Goal: Information Seeking & Learning: Learn about a topic

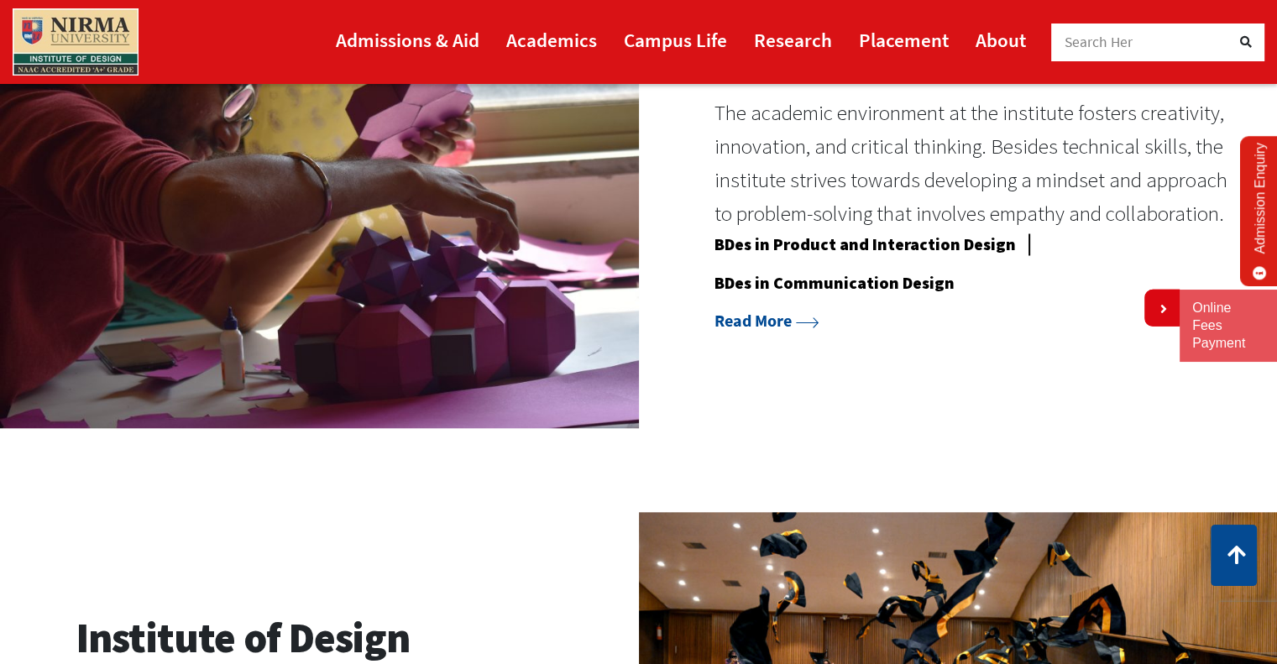
scroll to position [1478, 0]
click at [797, 315] on link "Read More" at bounding box center [767, 319] width 104 height 21
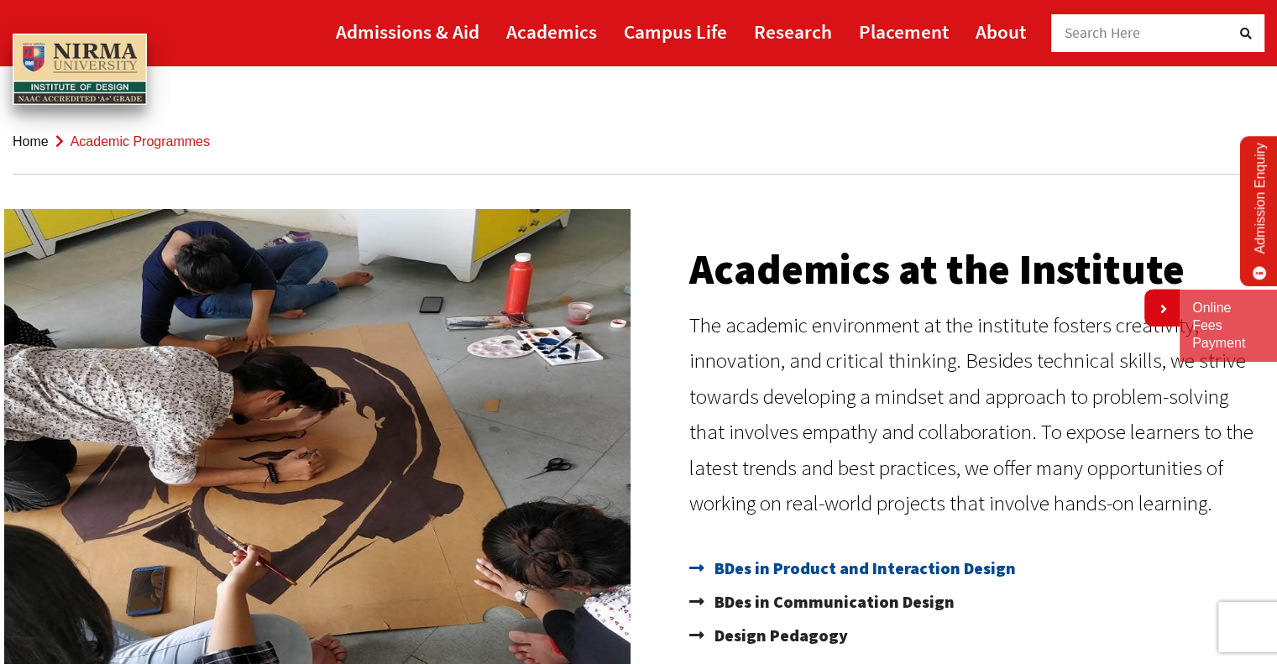
drag, startPoint x: 1030, startPoint y: 587, endPoint x: 718, endPoint y: 568, distance: 312.9
click at [718, 568] on ul "BDes in Product and Interaction Design BDes in Communication Design Design Peda…" at bounding box center [975, 602] width 572 height 101
drag, startPoint x: 707, startPoint y: 567, endPoint x: 982, endPoint y: 558, distance: 275.5
click at [982, 558] on link "BDes in Product and Interaction Design" at bounding box center [975, 569] width 572 height 34
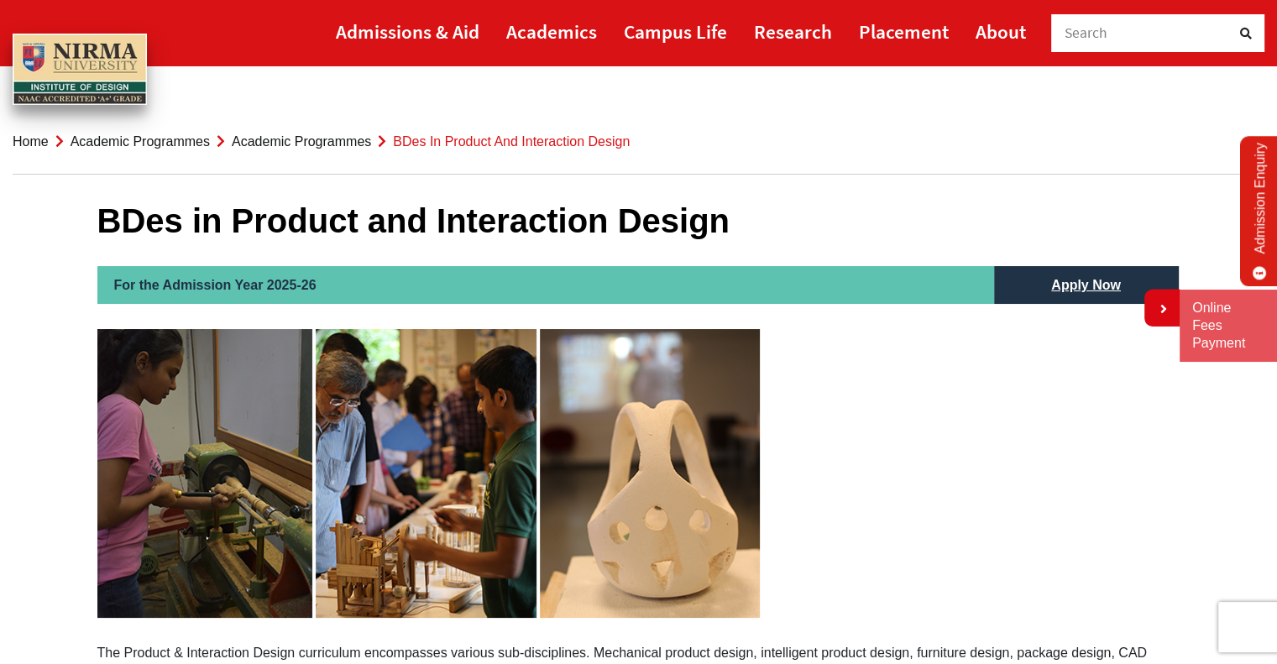
drag, startPoint x: 727, startPoint y: 219, endPoint x: 195, endPoint y: 165, distance: 535.0
click at [146, 222] on h1 "BDes in Product and Interaction Design" at bounding box center [638, 221] width 1083 height 40
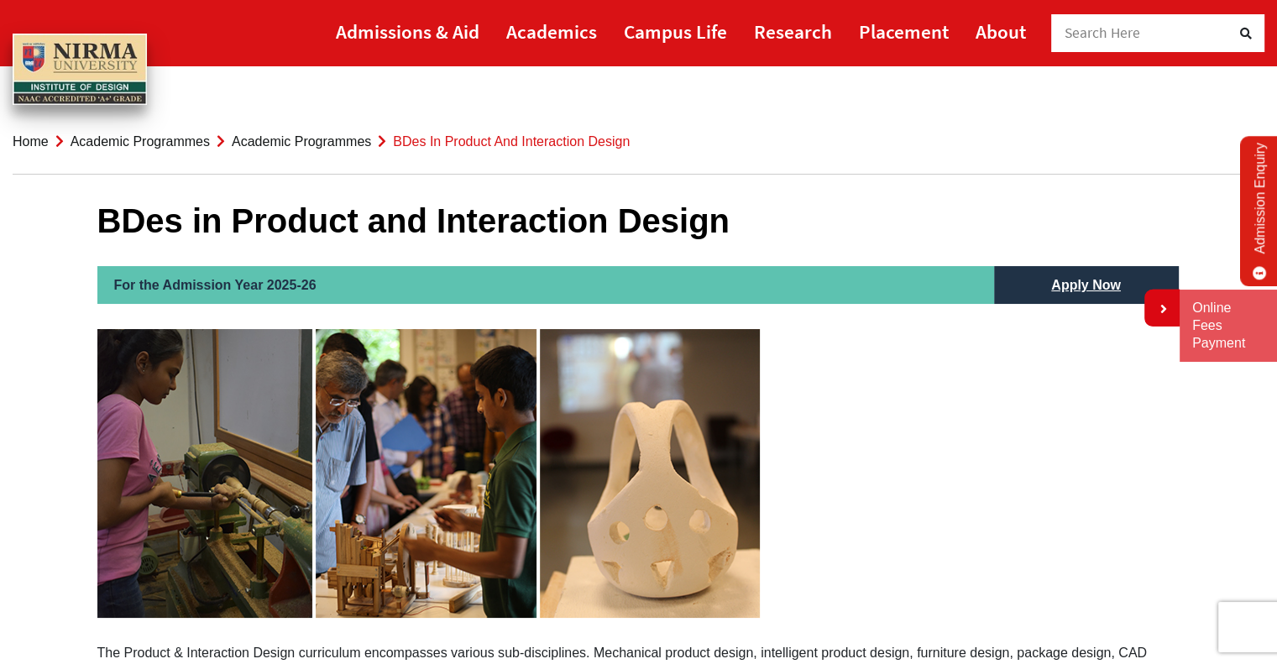
click at [146, 222] on h1 "BDes in Product and Interaction Design" at bounding box center [638, 221] width 1083 height 40
click at [309, 224] on h1 "BDes in Product and Interaction Design" at bounding box center [638, 221] width 1083 height 40
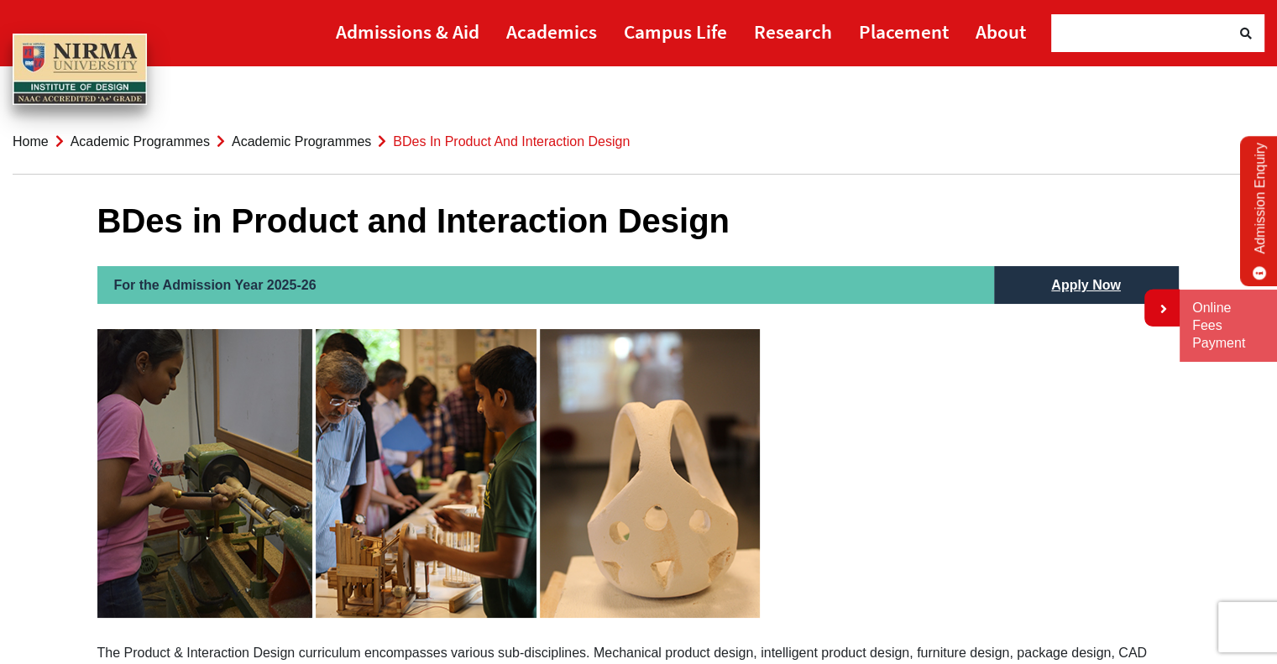
drag, startPoint x: 672, startPoint y: 140, endPoint x: 427, endPoint y: 180, distance: 247.5
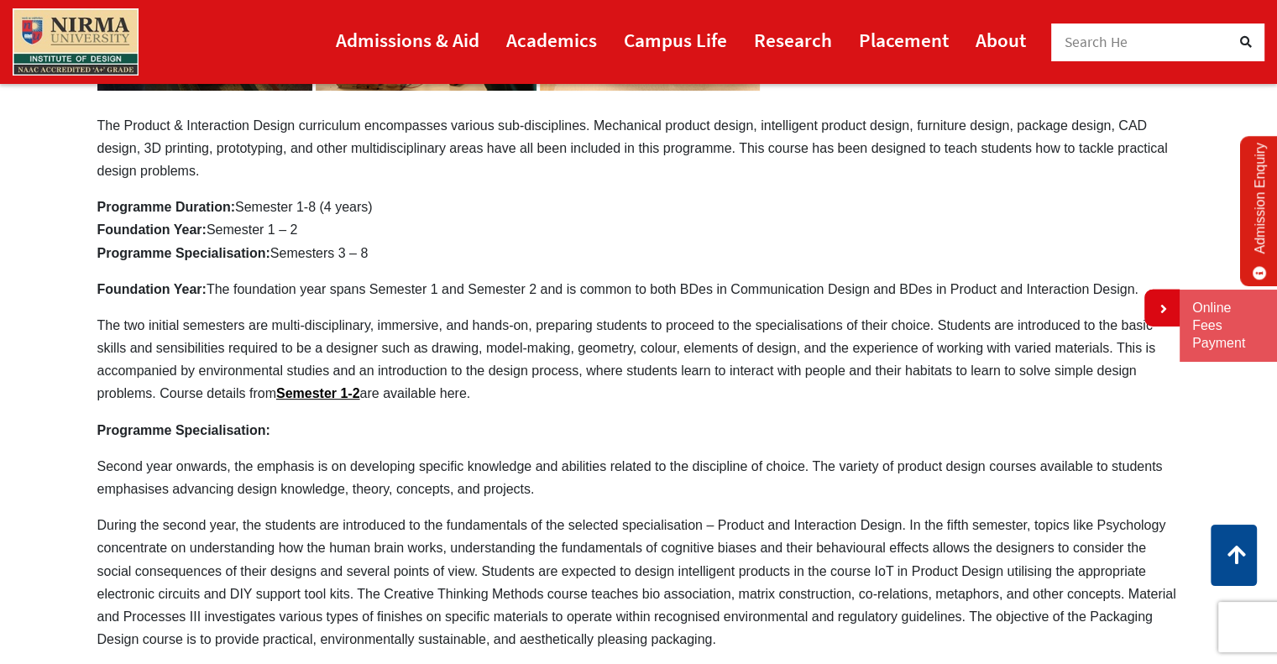
scroll to position [516, 0]
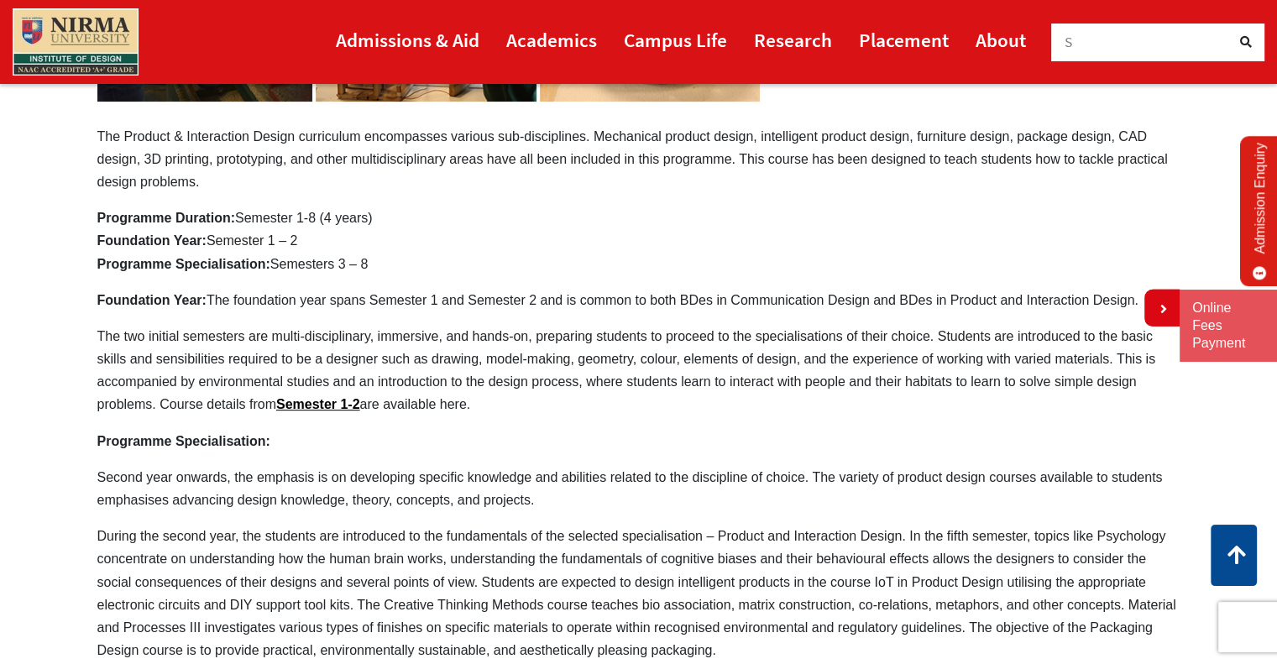
click at [389, 273] on p "Programme Duration: Semester 1-8 (4 years) Foundation Year: Semester 1 – 2 Prog…" at bounding box center [638, 241] width 1083 height 69
drag, startPoint x: 389, startPoint y: 273, endPoint x: 451, endPoint y: 372, distance: 116.9
click at [451, 372] on div "For the Admission Year 2025-26 Apply Now The Product & Interaction Design curri…" at bounding box center [638, 411] width 1083 height 1322
drag, startPoint x: 448, startPoint y: 364, endPoint x: 420, endPoint y: 268, distance: 100.5
click at [420, 268] on div "For the Admission Year 2025-26 Apply Now The Product & Interaction Design curri…" at bounding box center [638, 411] width 1083 height 1322
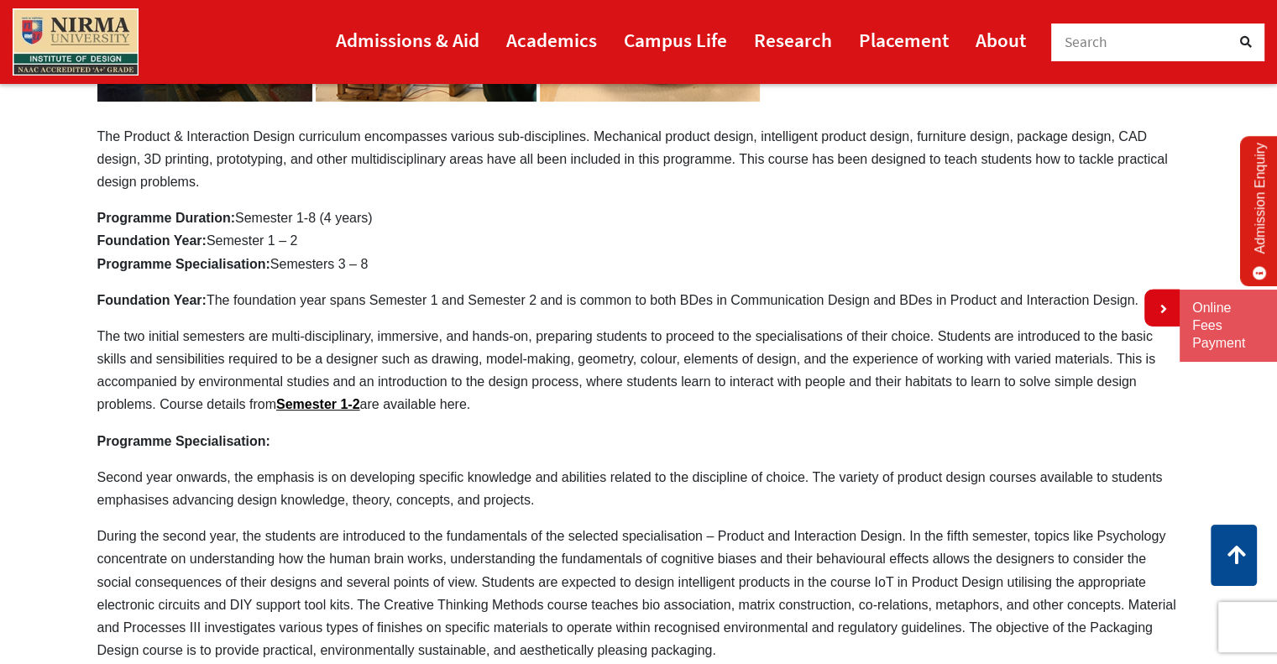
click at [420, 268] on p "Programme Duration: Semester 1-8 (4 years) Foundation Year: Semester 1 – 2 Prog…" at bounding box center [638, 241] width 1083 height 69
click at [1159, 307] on icon at bounding box center [1162, 308] width 10 height 13
drag, startPoint x: 764, startPoint y: 341, endPoint x: 807, endPoint y: 382, distance: 59.4
click at [807, 382] on p "The two initial semesters are multi-disciplinary, immersive, and hands-on, prep…" at bounding box center [638, 371] width 1083 height 92
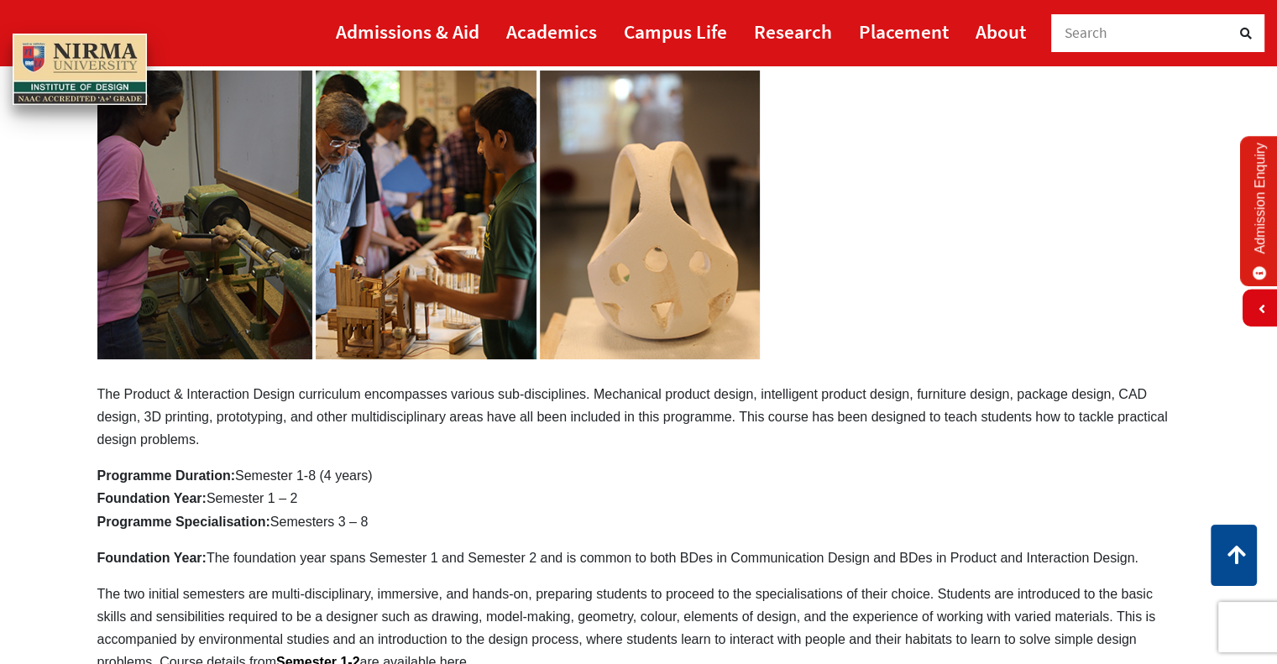
scroll to position [0, 0]
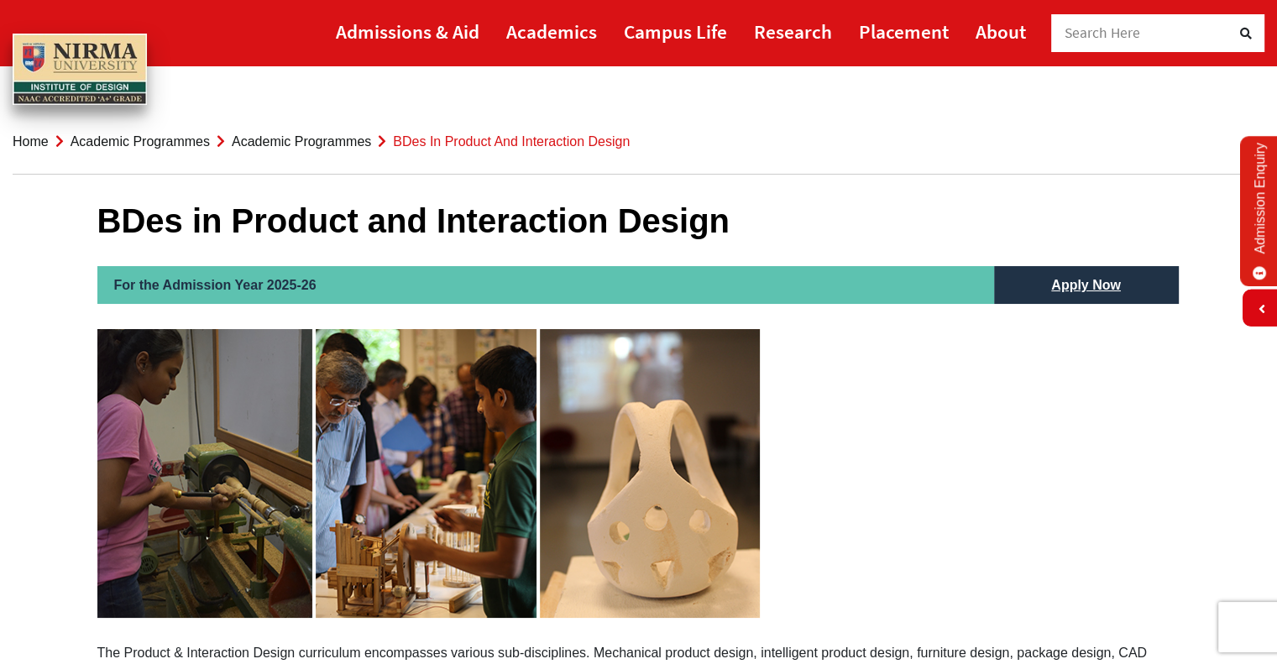
drag, startPoint x: 647, startPoint y: 139, endPoint x: 428, endPoint y: 137, distance: 219.2
click at [428, 137] on ol "Home Academic Programmes Academic Programmes BDes in Product and Interaction De…" at bounding box center [639, 141] width 1252 height 65
